Goal: Task Accomplishment & Management: Use online tool/utility

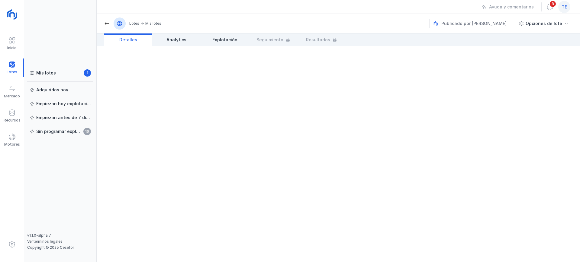
click at [566, 7] on span "te" at bounding box center [563, 7] width 5 height 6
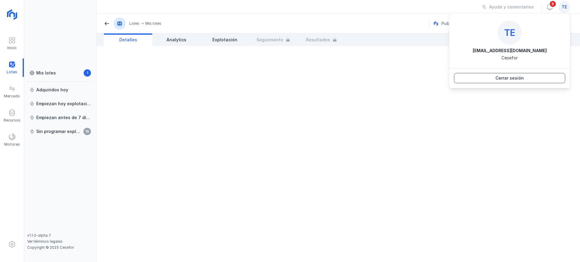
click at [494, 75] on button "Cerrar sesión" at bounding box center [509, 78] width 111 height 10
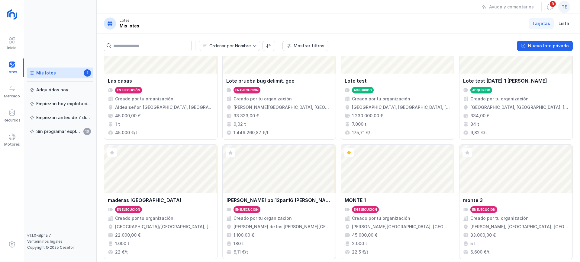
scroll to position [414, 0]
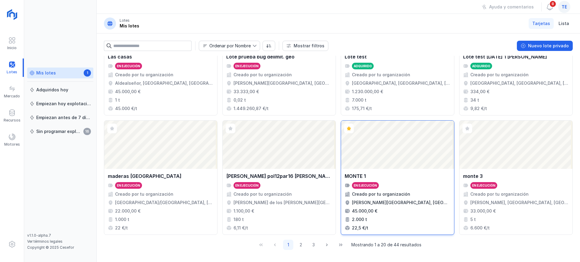
click at [374, 153] on div "Abrir lote" at bounding box center [397, 145] width 113 height 48
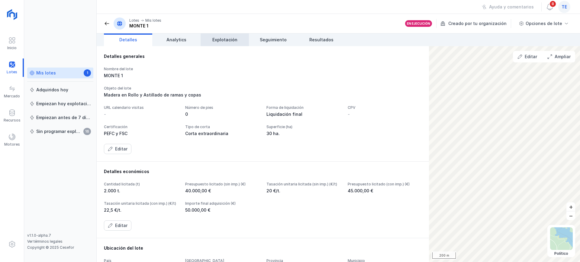
click at [231, 39] on span "Explotación" at bounding box center [224, 40] width 25 height 6
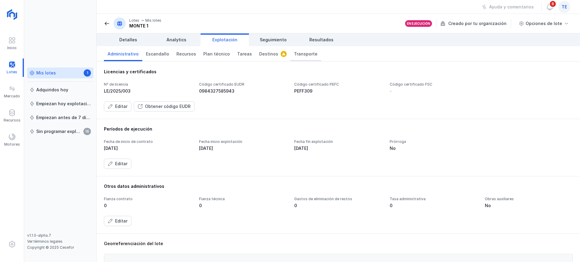
click at [295, 52] on span "Transporte" at bounding box center [306, 54] width 24 height 6
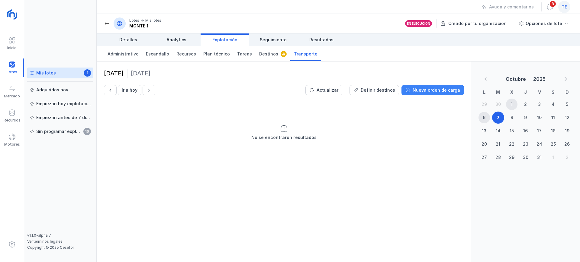
click at [410, 92] on span "Nueva orden de carga" at bounding box center [407, 90] width 5 height 5
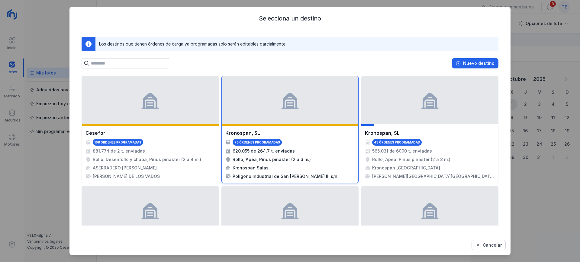
click at [249, 96] on div at bounding box center [290, 100] width 137 height 48
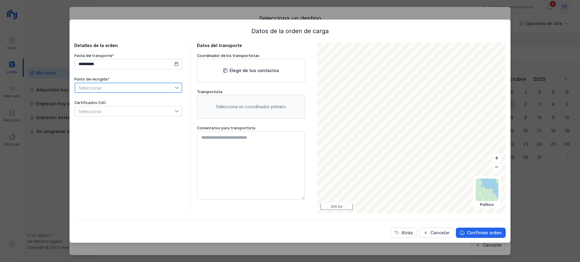
click at [132, 85] on span "Seleccionar" at bounding box center [125, 88] width 100 height 10
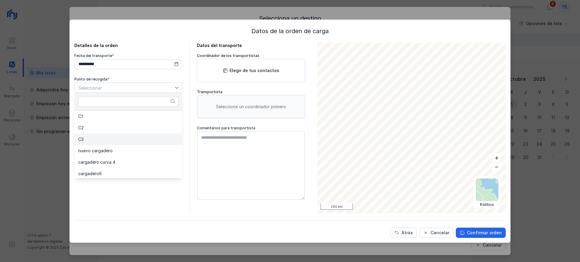
click at [111, 134] on li "C3" at bounding box center [129, 139] width 108 height 11
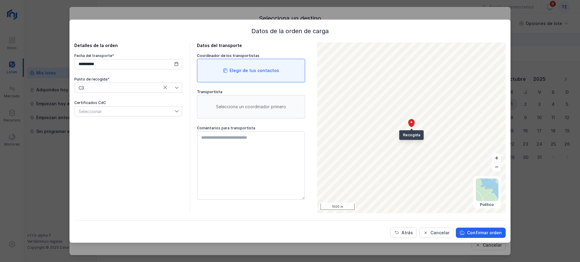
click at [235, 72] on div "Elegir de tus contactos" at bounding box center [255, 71] width 50 height 6
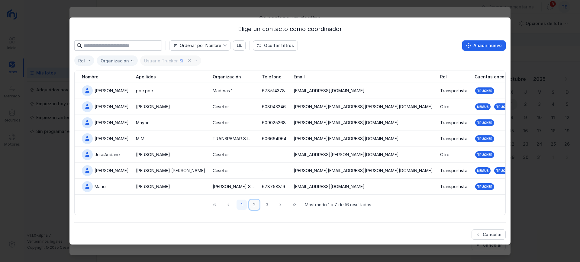
click at [255, 207] on button "2" at bounding box center [254, 205] width 10 height 10
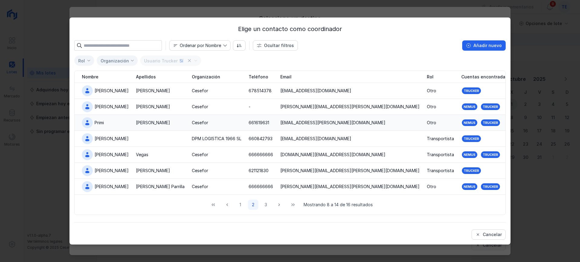
click at [169, 124] on div "Martín" at bounding box center [160, 123] width 49 height 6
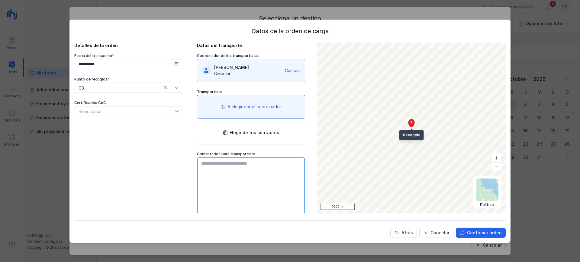
click at [234, 180] on textarea at bounding box center [251, 192] width 108 height 68
type textarea "**********"
click at [475, 234] on div "Confirmar orden" at bounding box center [484, 233] width 35 height 6
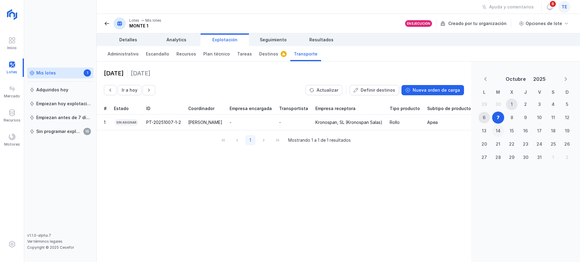
click at [499, 131] on div "14" at bounding box center [498, 131] width 5 height 6
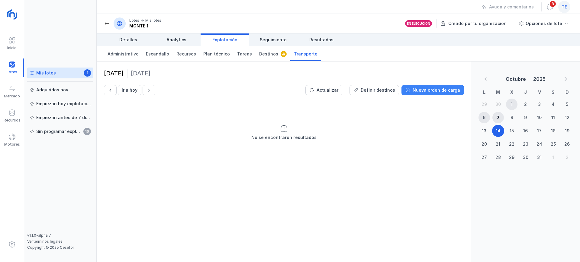
click at [446, 93] on div "Nueva orden de carga" at bounding box center [436, 90] width 47 height 6
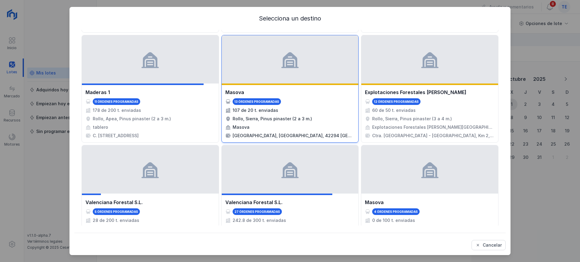
scroll to position [189, 0]
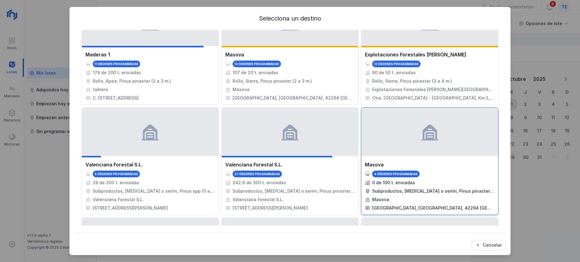
click at [391, 134] on div at bounding box center [429, 132] width 137 height 48
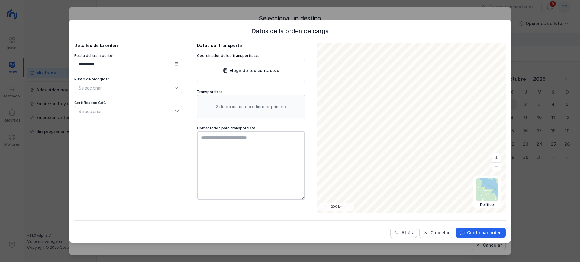
click at [135, 85] on span "Seleccionar" at bounding box center [125, 88] width 100 height 10
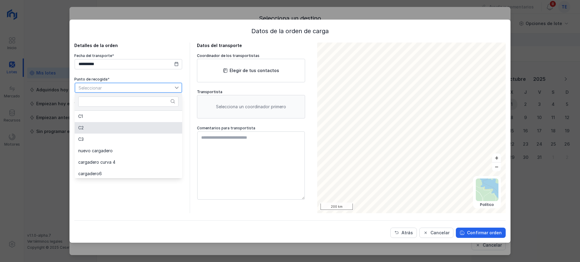
click at [130, 123] on li "C2" at bounding box center [129, 127] width 108 height 11
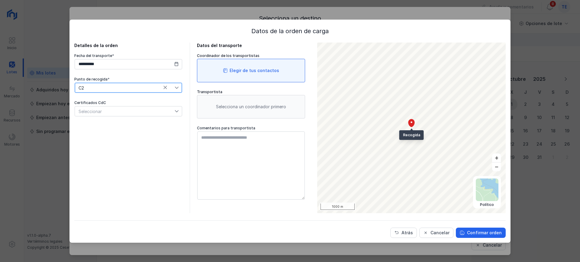
click at [240, 69] on div "Elegir de tus contactos" at bounding box center [255, 71] width 50 height 6
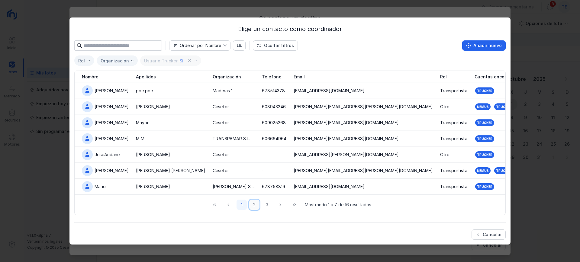
click at [254, 204] on button "2" at bounding box center [254, 205] width 10 height 10
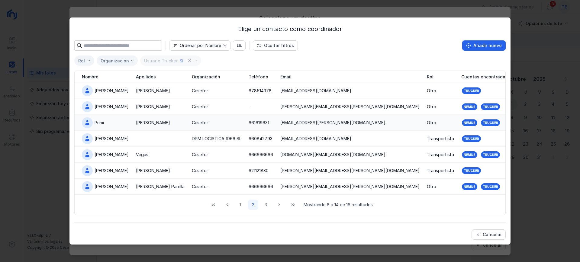
click at [159, 126] on td "Martín" at bounding box center [160, 123] width 56 height 16
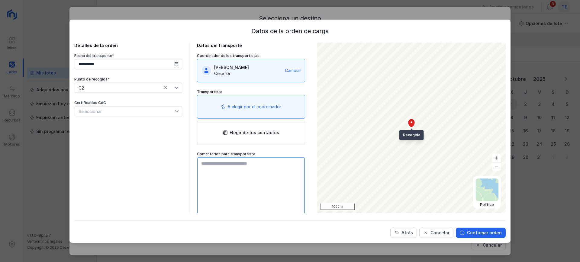
click at [255, 170] on textarea at bounding box center [251, 192] width 108 height 68
type textarea "**********"
click at [483, 234] on div "Confirmar orden" at bounding box center [484, 233] width 35 height 6
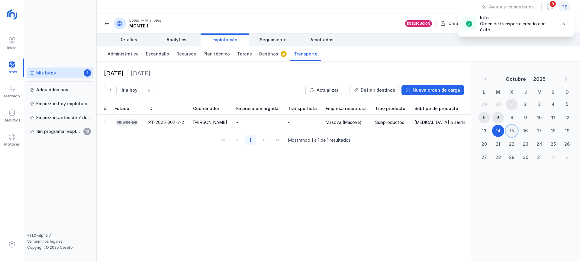
click at [514, 129] on div "15" at bounding box center [512, 131] width 4 height 6
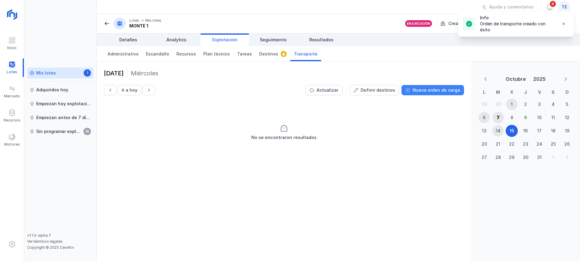
click at [433, 87] on div "Nueva orden de carga" at bounding box center [436, 90] width 47 height 6
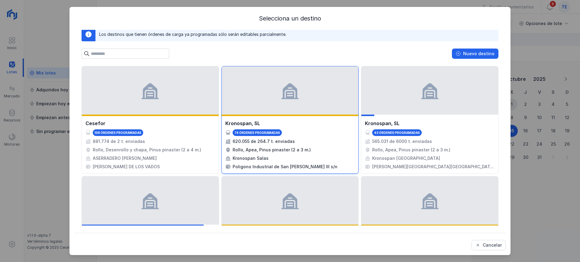
scroll to position [38, 0]
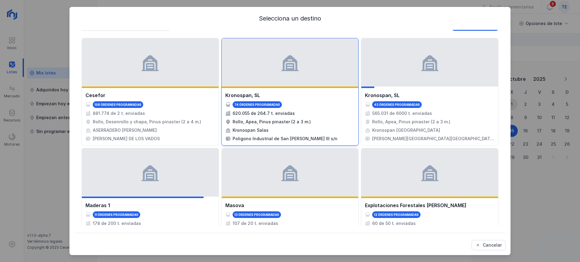
click at [309, 98] on div "Kronospan, SL" at bounding box center [290, 95] width 130 height 7
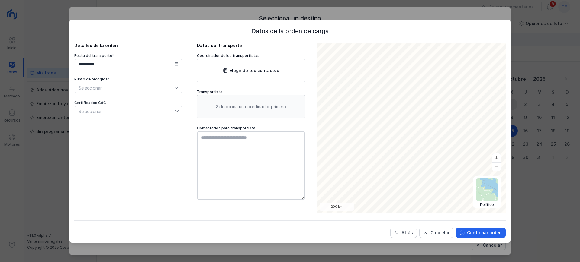
click at [137, 87] on span "Seleccionar" at bounding box center [125, 88] width 100 height 10
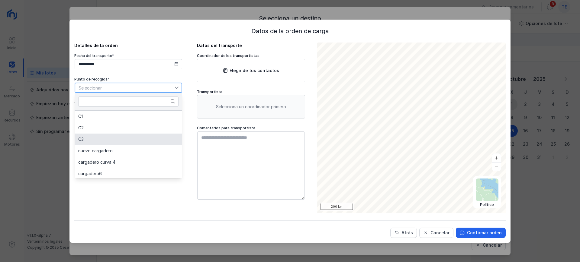
click at [106, 137] on li "C3" at bounding box center [129, 139] width 108 height 11
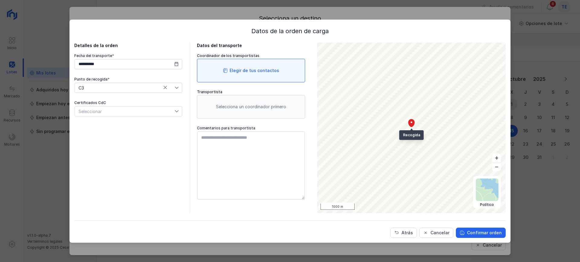
click at [229, 80] on div "Elegir de tus contactos" at bounding box center [251, 71] width 108 height 24
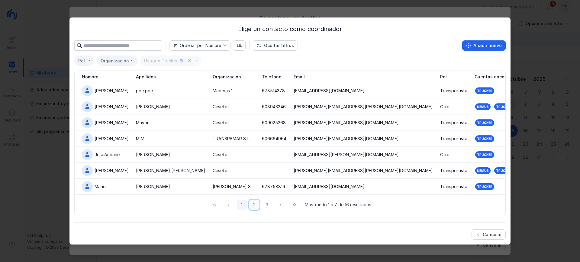
click at [255, 205] on button "2" at bounding box center [254, 205] width 10 height 10
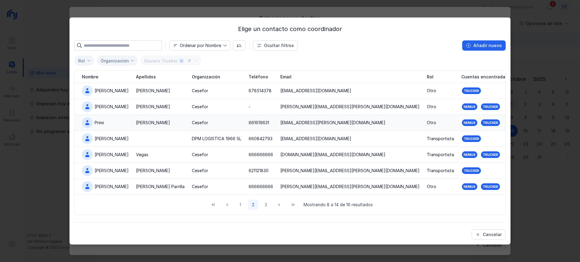
click at [136, 121] on div "Martín" at bounding box center [153, 123] width 34 height 6
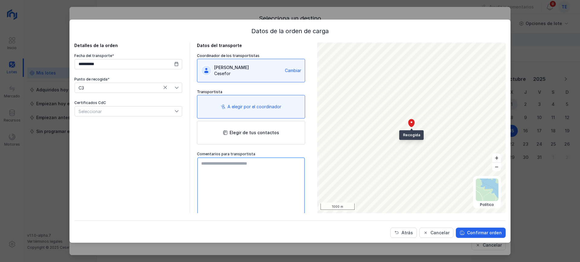
click at [247, 177] on textarea at bounding box center [251, 192] width 108 height 68
type textarea "**********"
click at [480, 236] on div "Confirmar orden" at bounding box center [484, 233] width 35 height 6
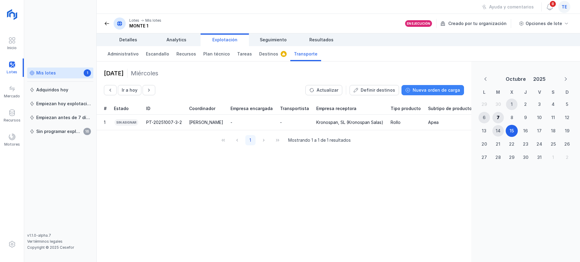
click at [445, 92] on div "Nueva orden de carga" at bounding box center [436, 90] width 47 height 6
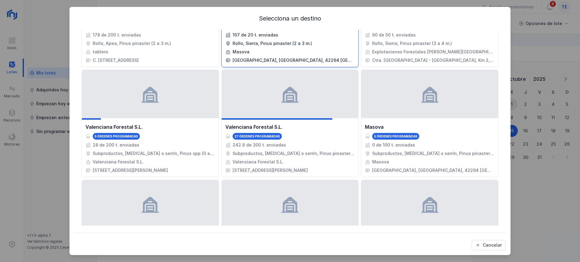
scroll to position [302, 0]
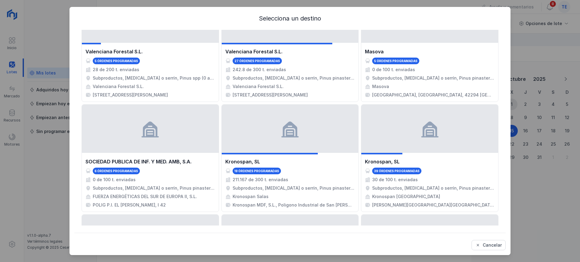
click at [322, 141] on div at bounding box center [290, 129] width 137 height 48
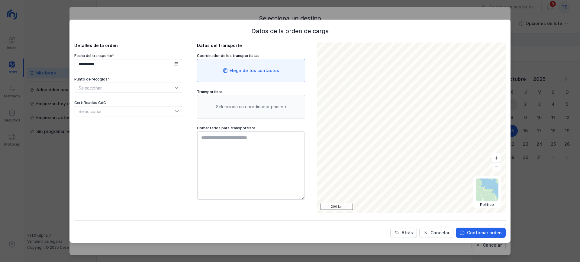
click at [263, 64] on div "Elegir de tus contactos" at bounding box center [251, 71] width 108 height 24
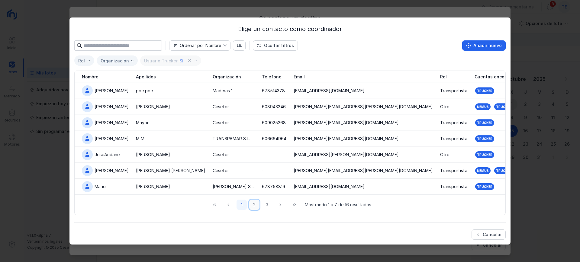
click at [254, 206] on button "2" at bounding box center [254, 205] width 10 height 10
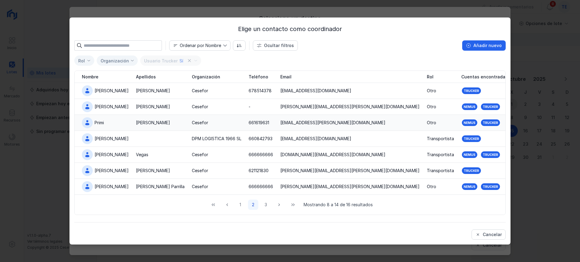
click at [160, 127] on td "Martín" at bounding box center [160, 123] width 56 height 16
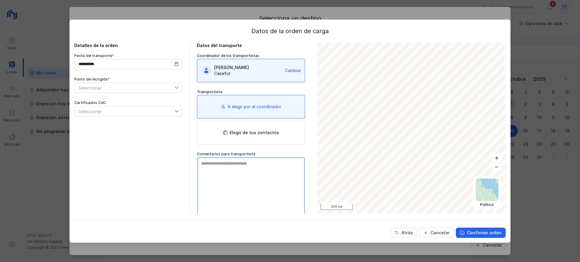
click at [248, 170] on textarea at bounding box center [251, 192] width 108 height 68
type textarea "**********"
click at [496, 237] on button "Confirmar orden" at bounding box center [481, 233] width 50 height 10
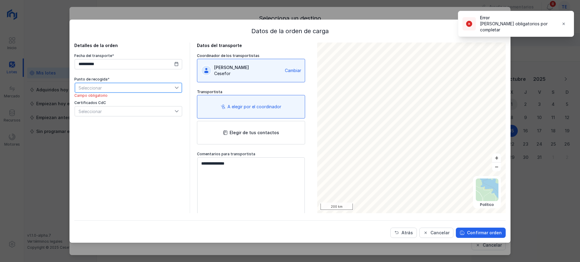
click at [82, 85] on span "Seleccionar" at bounding box center [125, 88] width 100 height 10
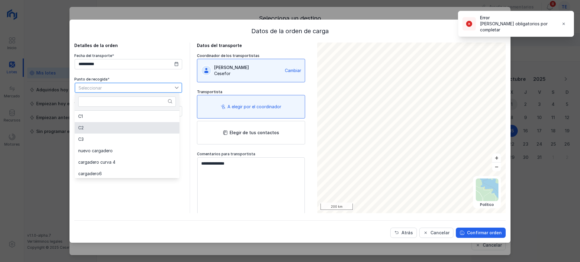
click at [101, 125] on li "C2" at bounding box center [127, 127] width 105 height 11
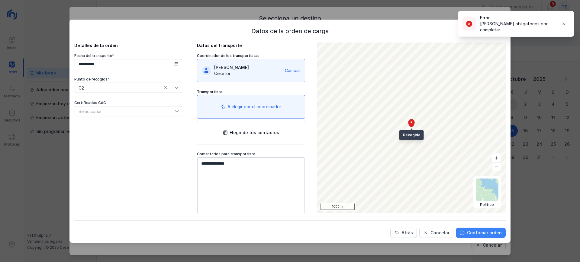
click at [482, 232] on div "Confirmar orden" at bounding box center [484, 233] width 35 height 6
